Goal: Check status

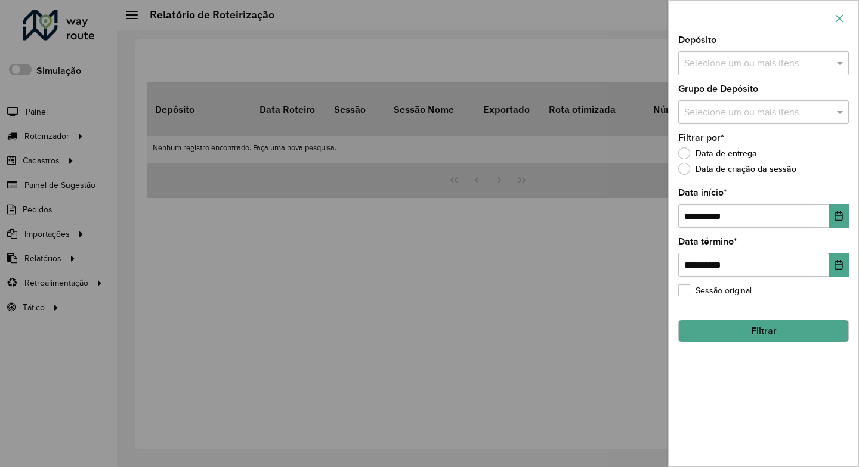
click at [844, 16] on button "button" at bounding box center [838, 18] width 19 height 19
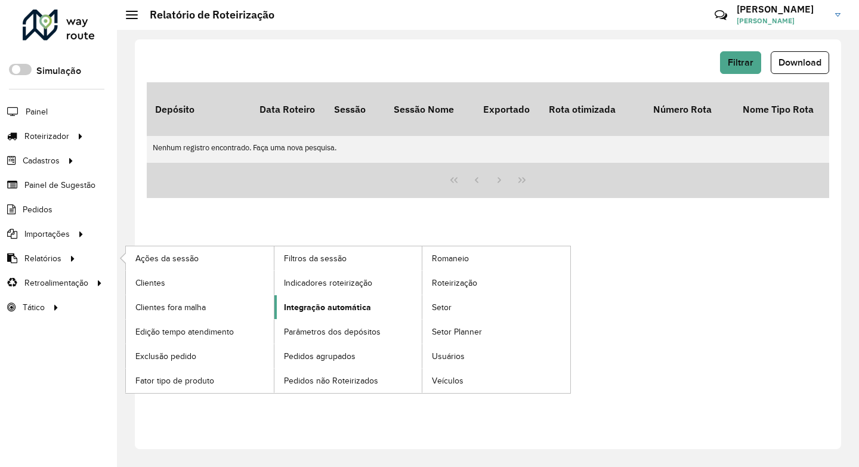
click at [333, 307] on span "Integração automática" at bounding box center [327, 307] width 87 height 13
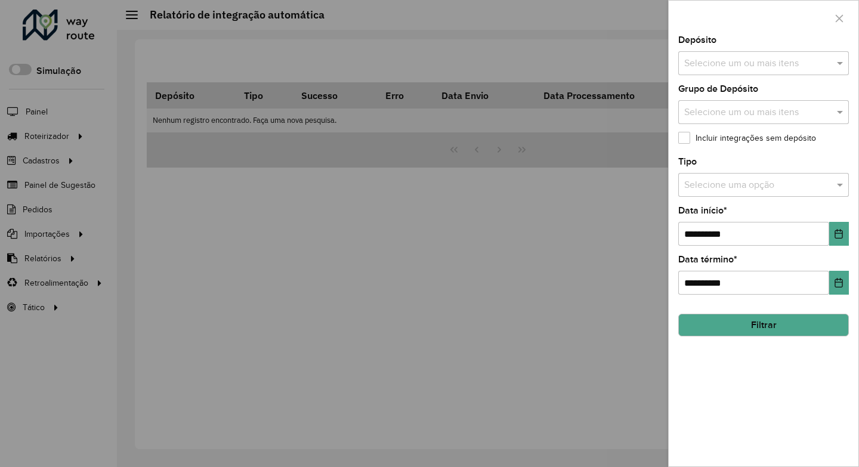
click at [770, 67] on input "text" at bounding box center [757, 64] width 153 height 14
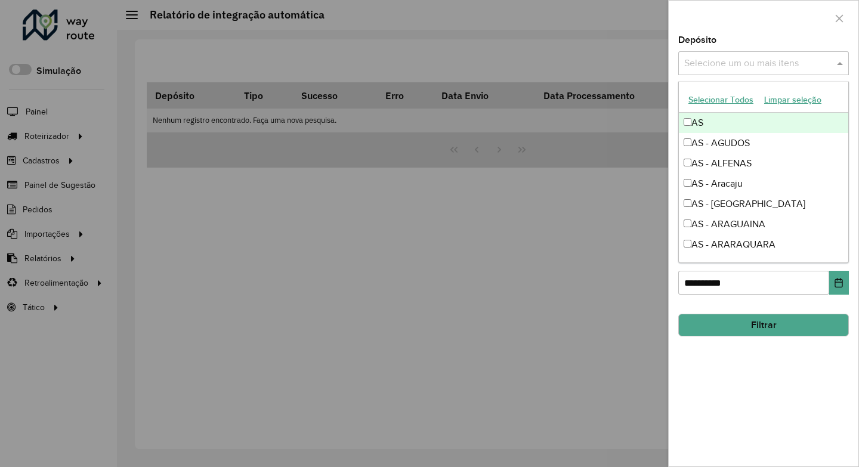
click at [768, 54] on div "Selecione um ou mais itens" at bounding box center [763, 63] width 171 height 24
click at [525, 65] on div at bounding box center [429, 233] width 859 height 467
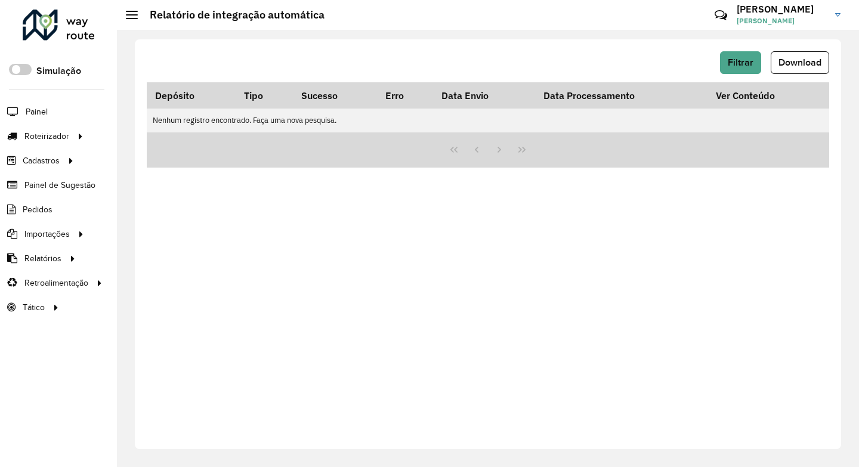
click at [517, 76] on div "Filtrar Download" at bounding box center [488, 66] width 682 height 31
drag, startPoint x: 405, startPoint y: 100, endPoint x: 632, endPoint y: 88, distance: 226.9
click at [632, 88] on tr "Depósito Tipo Sucesso Erro Data Envio Data Processamento Ver Conteúdo" at bounding box center [488, 96] width 682 height 26
click at [623, 75] on div "Filtrar Download" at bounding box center [488, 66] width 682 height 31
drag, startPoint x: 151, startPoint y: 97, endPoint x: 785, endPoint y: 98, distance: 633.9
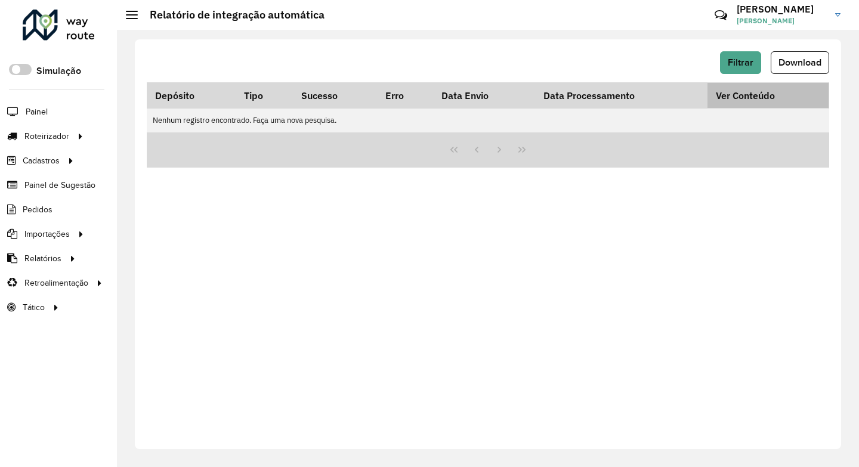
click at [785, 98] on tr "Depósito Tipo Sucesso Erro Data Envio Data Processamento Ver Conteúdo" at bounding box center [488, 96] width 682 height 26
click at [589, 45] on div "Filtrar Download Depósito Tipo Sucesso Erro Data Envio Data Processamento Ver C…" at bounding box center [488, 244] width 706 height 410
click at [348, 256] on div "Filtrar Download Depósito Tipo Sucesso Erro Data Envio Data Processamento Ver C…" at bounding box center [488, 244] width 706 height 410
click at [237, 222] on div "Filtrar Download Depósito Tipo Sucesso Erro Data Envio Data Processamento Ver C…" at bounding box center [488, 244] width 706 height 410
